Goal: Task Accomplishment & Management: Manage account settings

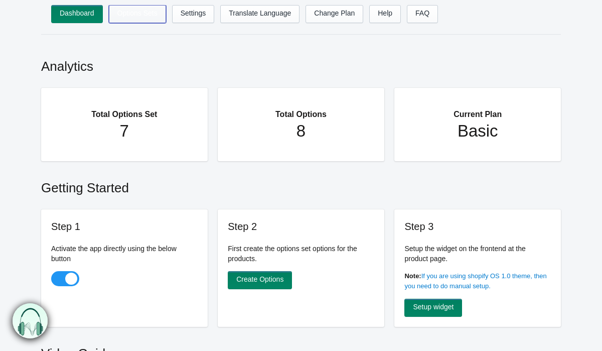
click at [155, 11] on link "Options Sets" at bounding box center [137, 14] width 57 height 18
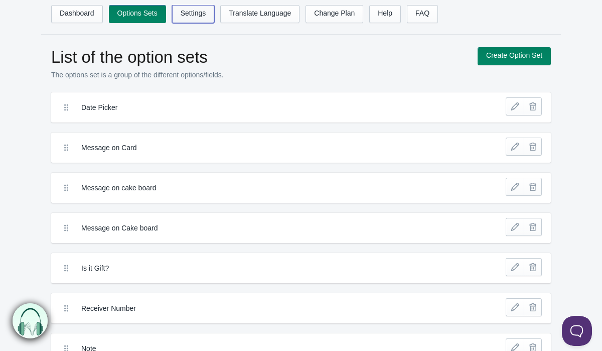
click at [191, 12] on link "Settings" at bounding box center [193, 14] width 43 height 18
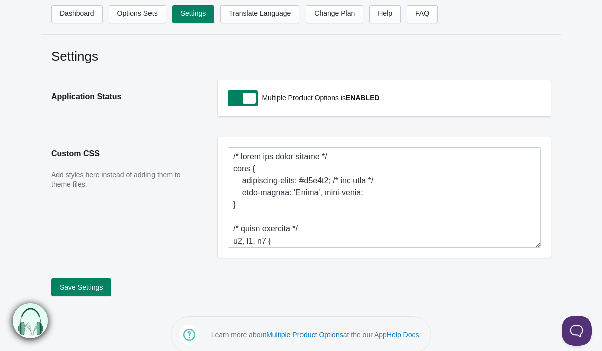
scroll to position [13, 0]
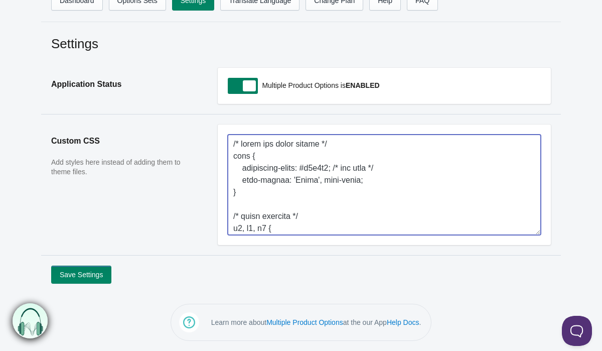
click at [291, 170] on textarea at bounding box center [384, 184] width 313 height 100
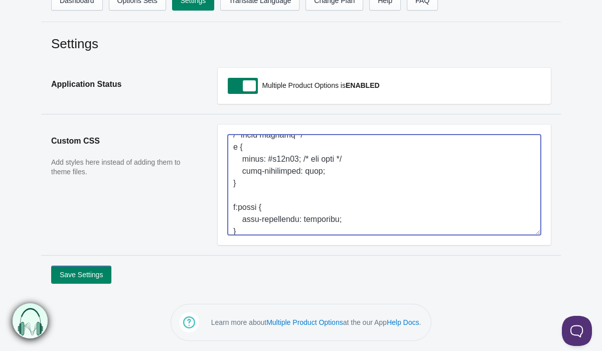
scroll to position [497, 0]
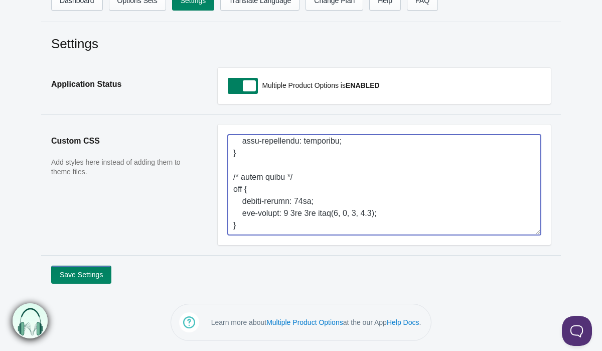
drag, startPoint x: 331, startPoint y: 141, endPoint x: 216, endPoint y: 277, distance: 178.4
click at [216, 277] on div "Settings Application Status Multiple Product Options is ENABLED Custom CSS Add …" at bounding box center [301, 159] width 587 height 249
type textarea "/* تغيير لون خلفية الصفحة */"
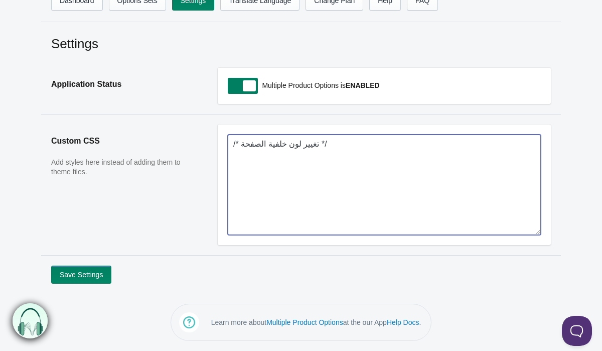
scroll to position [0, 0]
click at [300, 179] on textarea at bounding box center [384, 184] width 313 height 100
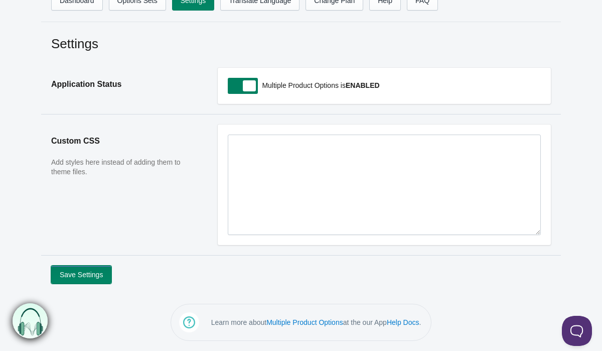
click at [86, 279] on button "Save Settings" at bounding box center [81, 274] width 60 height 18
